Goal: Task Accomplishment & Management: Manage account settings

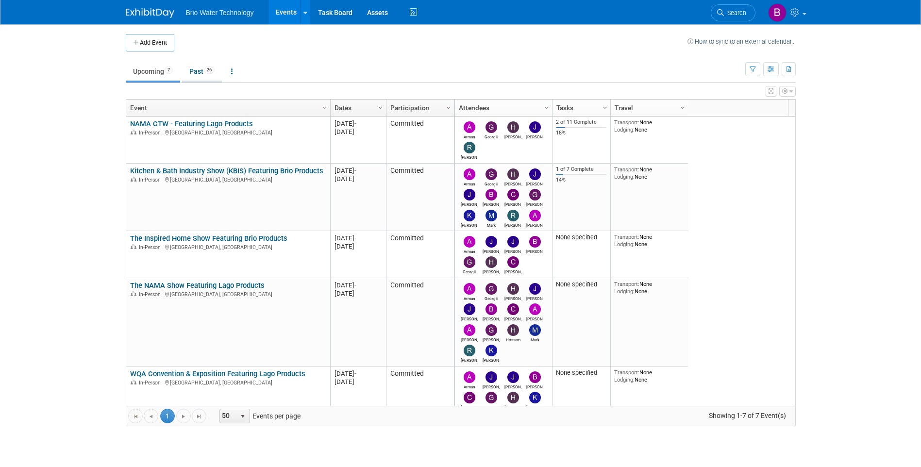
click at [207, 71] on span "26" at bounding box center [209, 70] width 11 height 7
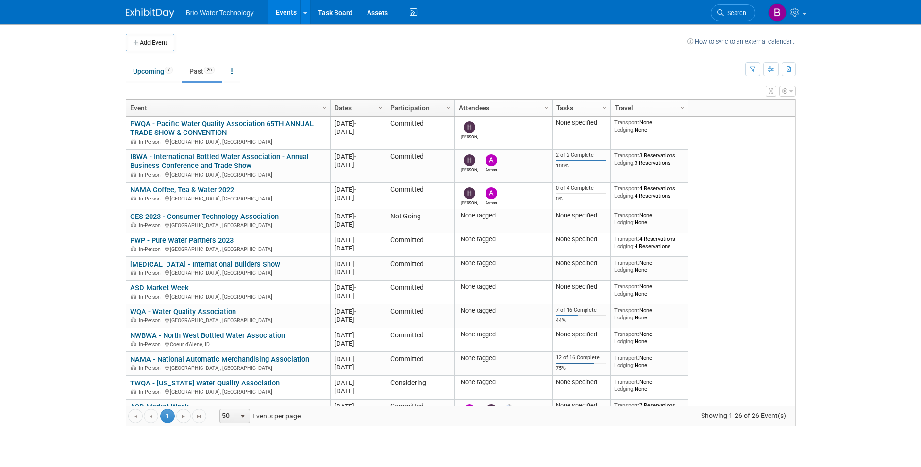
click at [380, 104] on span "Column Settings" at bounding box center [381, 108] width 8 height 8
click at [398, 122] on span "Sort Ascending" at bounding box center [415, 122] width 78 height 15
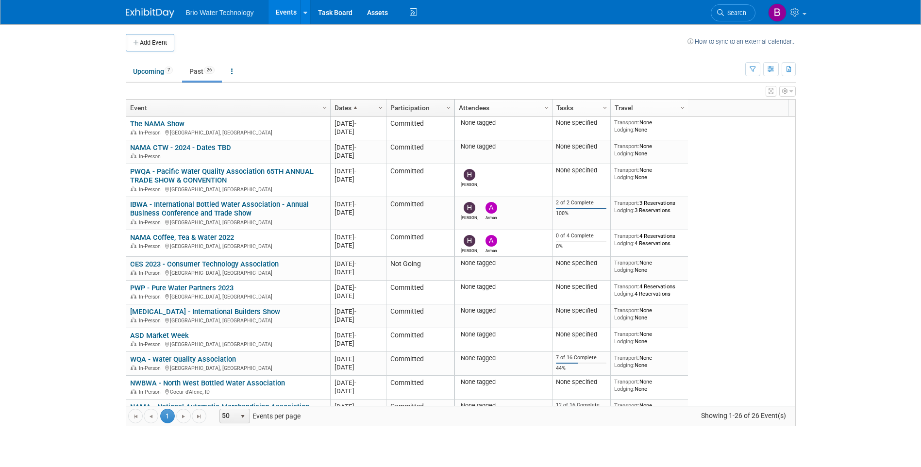
click at [383, 109] on span "Column Settings" at bounding box center [381, 108] width 8 height 8
click at [400, 134] on span "Sort Descending" at bounding box center [415, 137] width 78 height 15
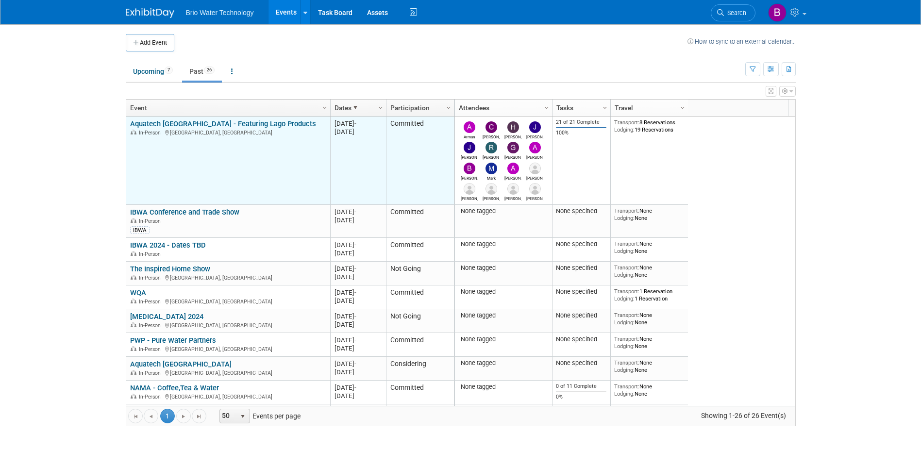
click at [265, 155] on td "Aquatech Mexico - Featuring Lago Products Aquatech Mexico - Featuring Lago Prod…" at bounding box center [228, 161] width 204 height 88
click at [241, 122] on link "Aquatech [GEOGRAPHIC_DATA] - Featuring Lago Products" at bounding box center [223, 123] width 186 height 9
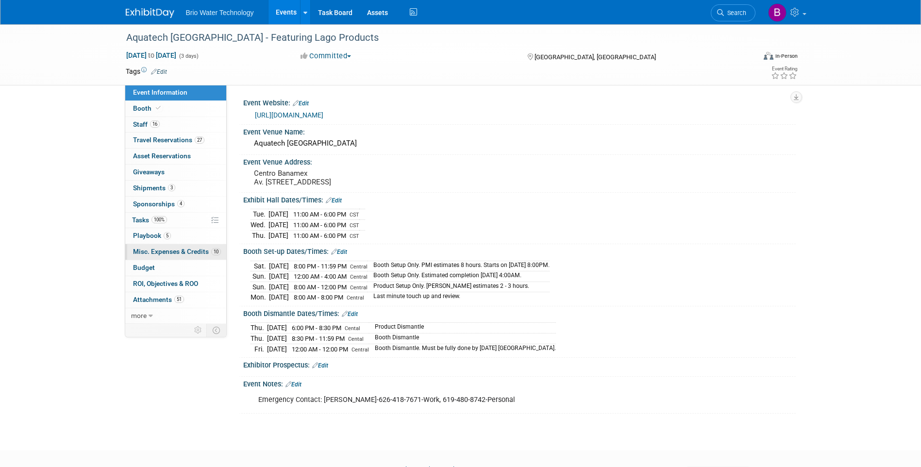
click at [157, 250] on span "Misc. Expenses & Credits 10" at bounding box center [177, 252] width 88 height 8
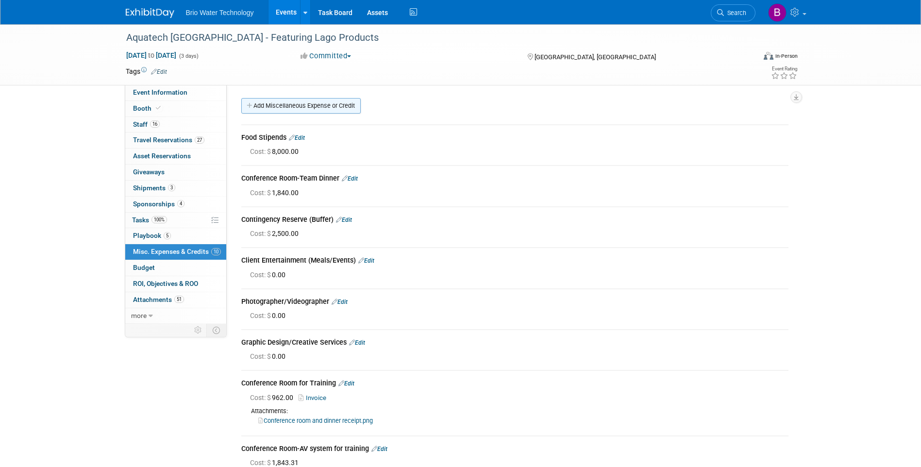
click at [323, 108] on link "Add Miscellaneous Expense or Credit" at bounding box center [300, 106] width 119 height 16
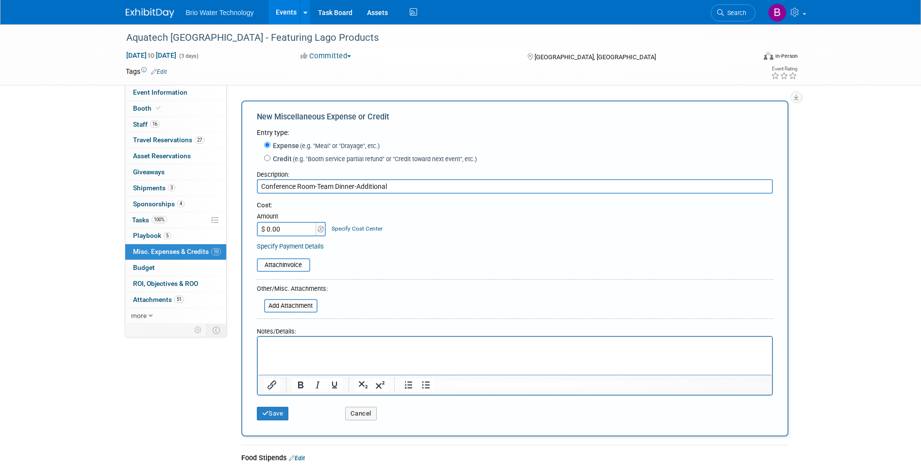
type input "Conference Room-Team Dinner-Additional"
click at [283, 226] on input "$ 0.00" at bounding box center [287, 229] width 61 height 15
type input "$ 1,189.50"
click at [270, 263] on input "file" at bounding box center [252, 265] width 116 height 12
click at [300, 266] on input "file" at bounding box center [252, 265] width 116 height 12
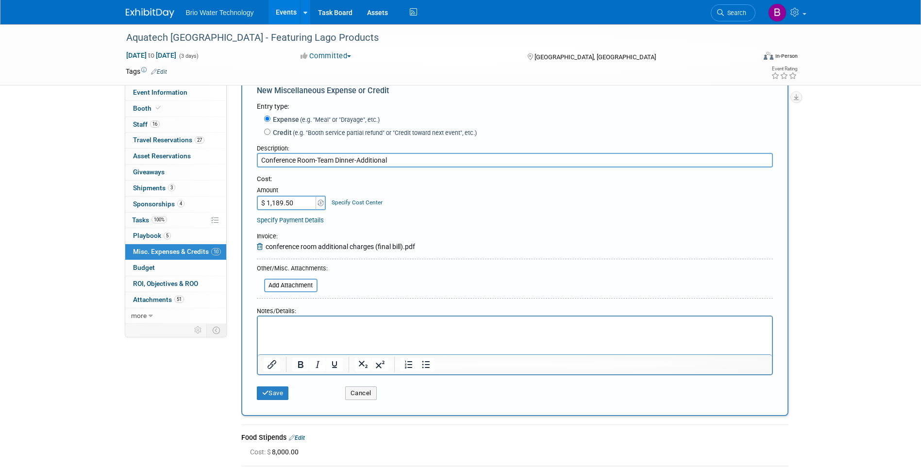
scroll to position [49, 0]
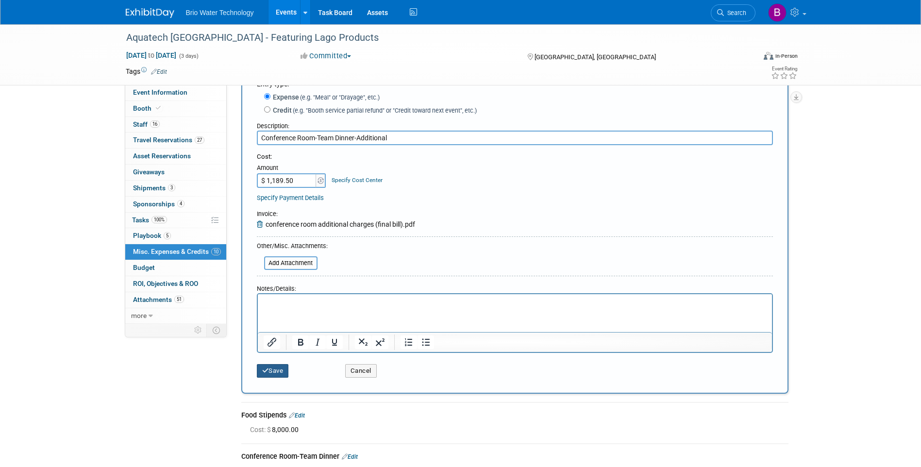
click at [270, 372] on button "Save" at bounding box center [273, 371] width 32 height 14
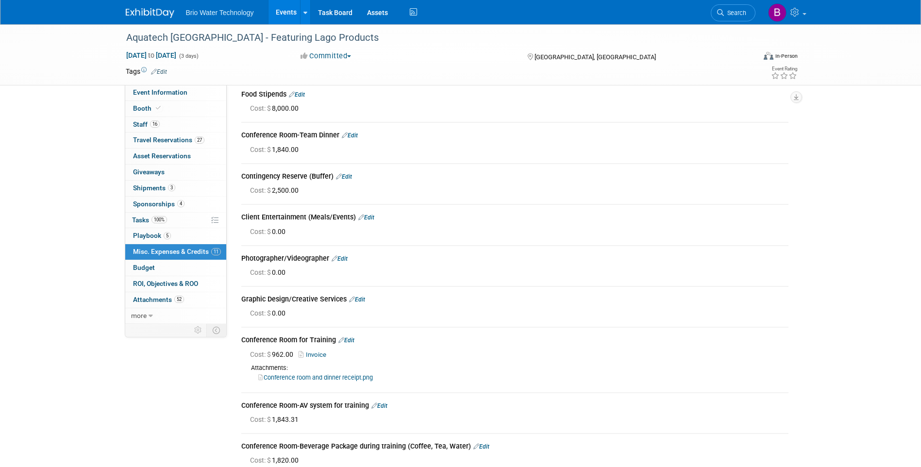
scroll to position [0, 0]
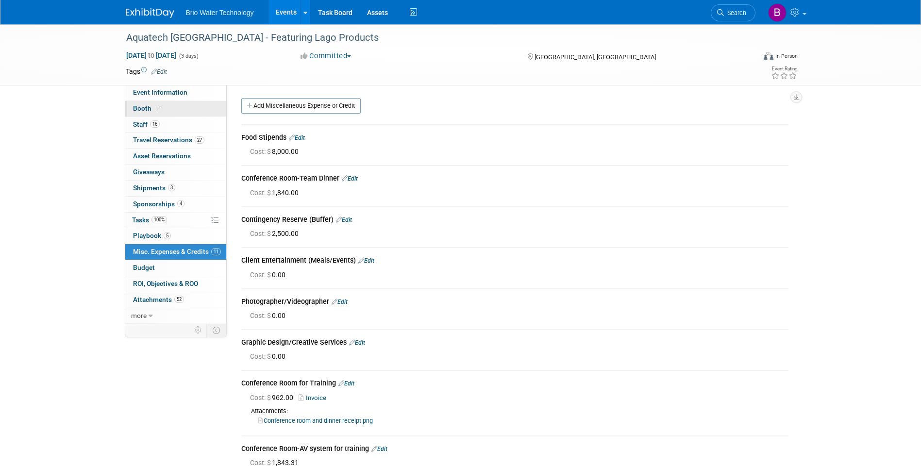
click at [148, 112] on span "Booth" at bounding box center [148, 108] width 30 height 8
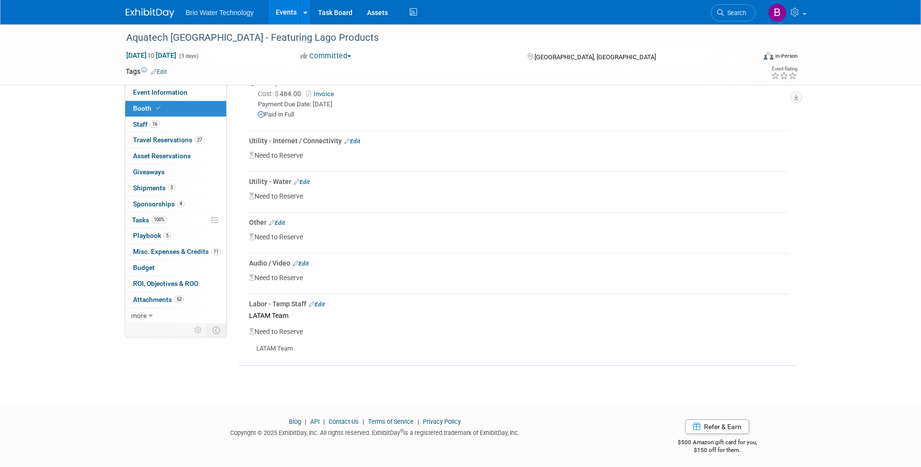
scroll to position [886, 0]
click at [319, 301] on link "Edit" at bounding box center [317, 304] width 16 height 7
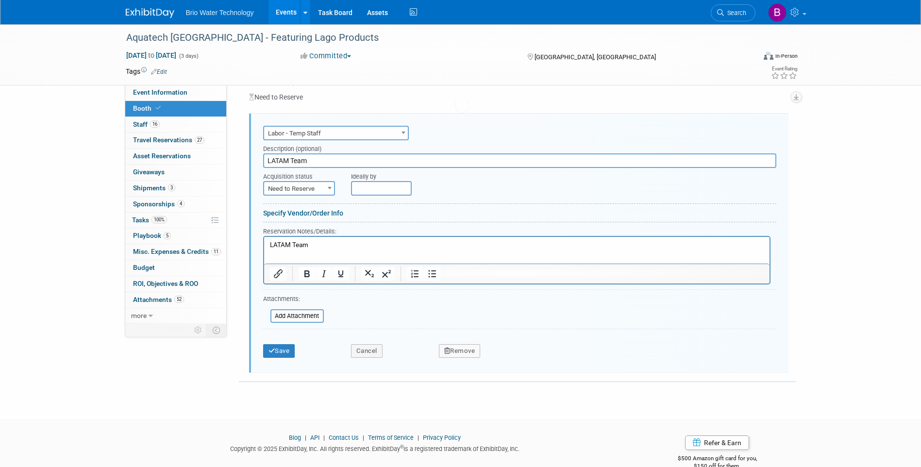
scroll to position [0, 0]
click at [333, 187] on span at bounding box center [330, 188] width 10 height 13
select select "2"
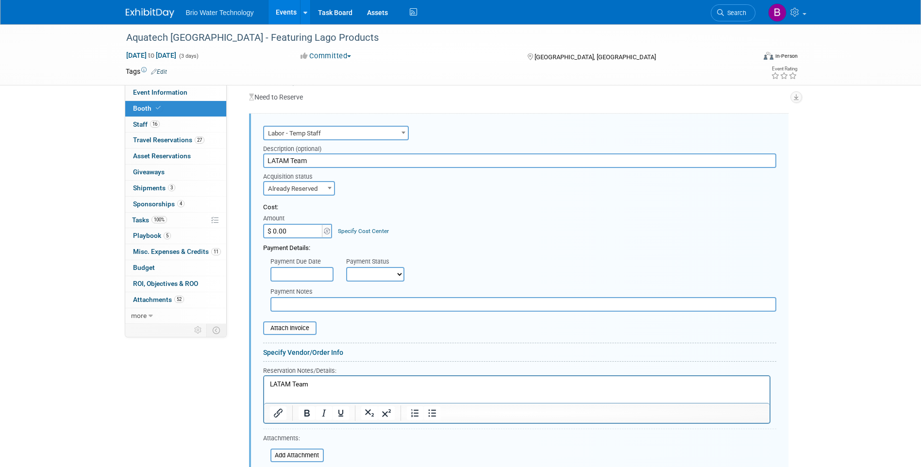
click at [305, 225] on input "$ 0.00" at bounding box center [293, 231] width 61 height 15
type input "$ 10,000.00"
click at [399, 271] on select "Not Paid Yet Partially Paid Paid in Full" at bounding box center [375, 274] width 58 height 15
select select "2"
click at [346, 267] on select "Not Paid Yet Partially Paid Paid in Full" at bounding box center [375, 274] width 58 height 15
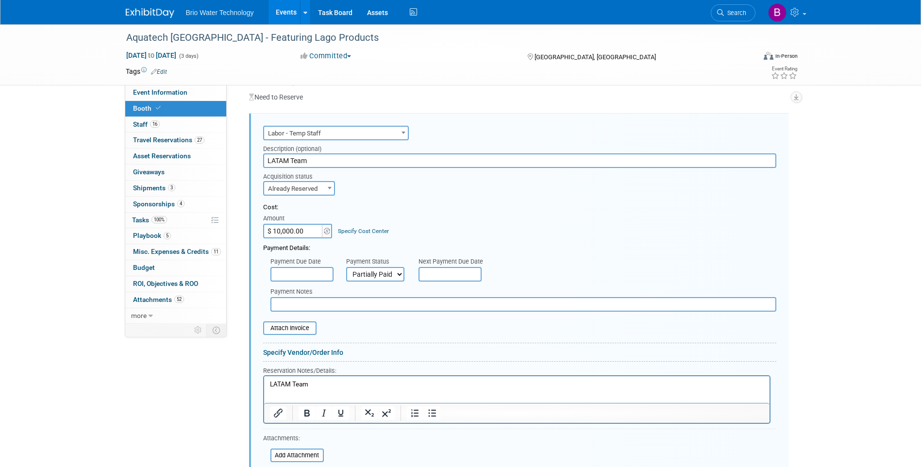
click at [325, 384] on p "LATAM Team" at bounding box center [517, 384] width 494 height 9
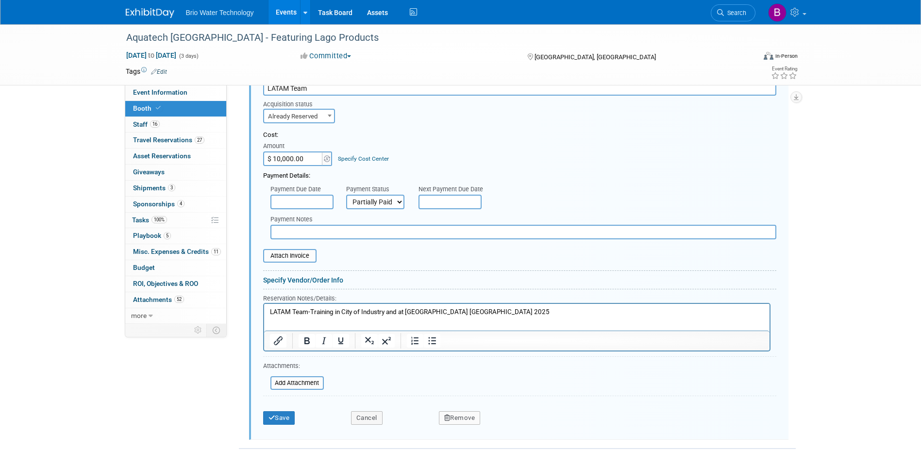
scroll to position [1212, 0]
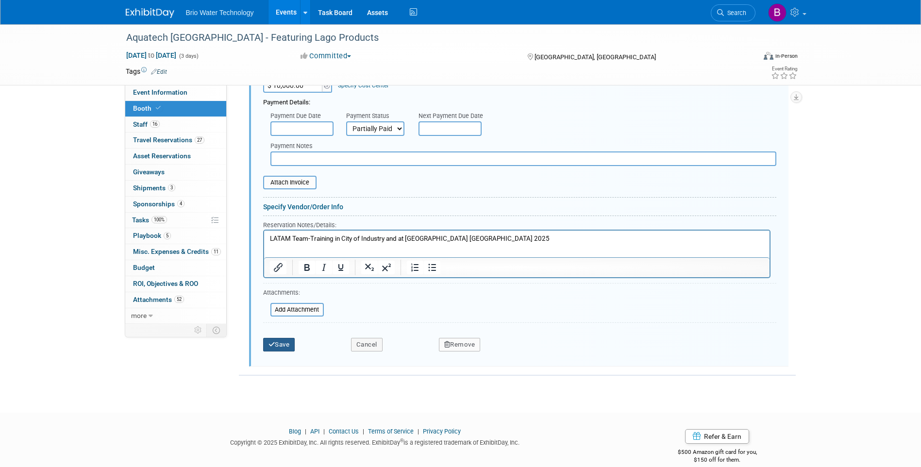
click at [287, 341] on button "Save" at bounding box center [279, 345] width 32 height 14
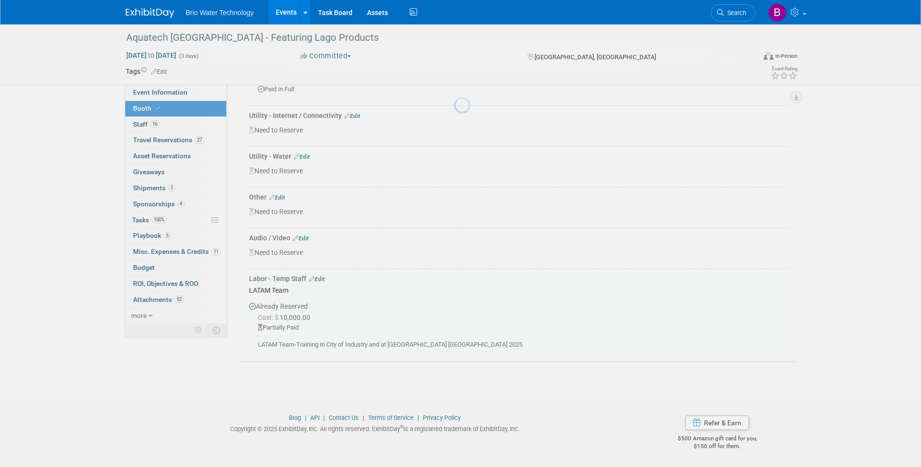
scroll to position [907, 0]
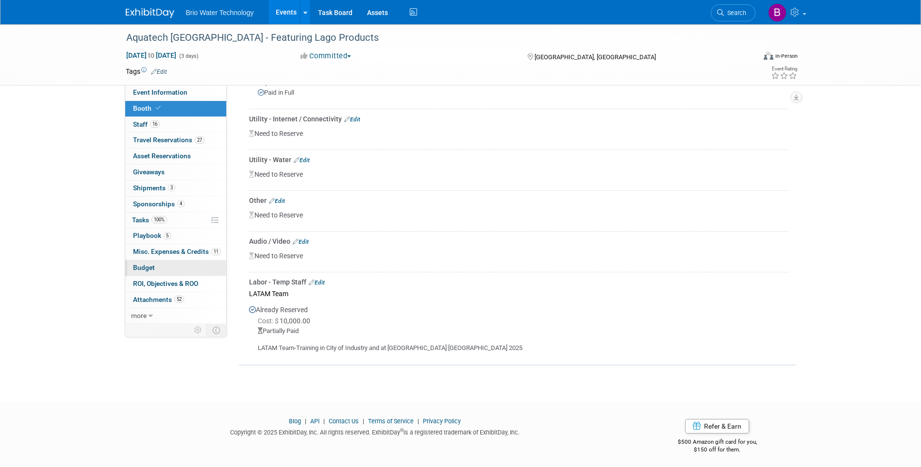
click at [163, 265] on link "Budget" at bounding box center [175, 268] width 101 height 16
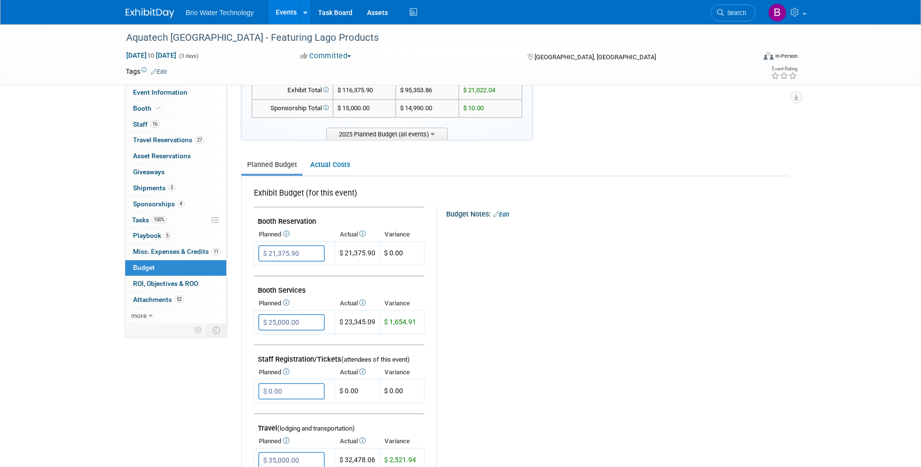
scroll to position [0, 0]
